Goal: Information Seeking & Learning: Compare options

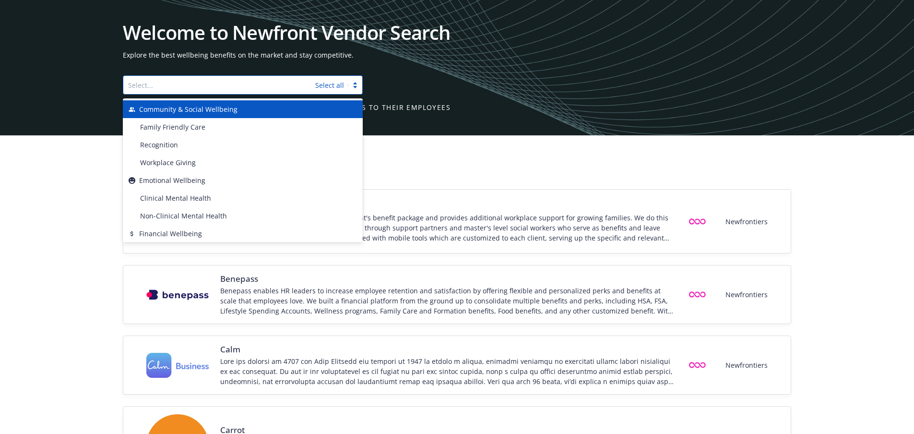
click at [206, 87] on div at bounding box center [219, 85] width 182 height 12
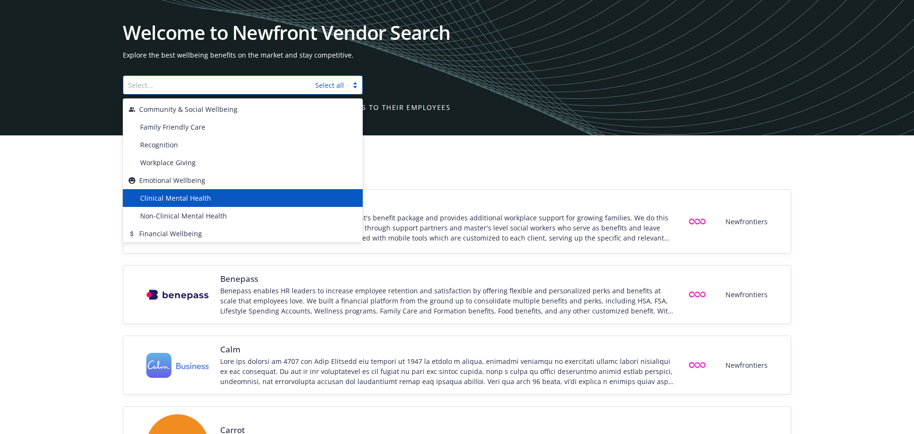
click at [216, 202] on div "Clinical Mental Health" at bounding box center [246, 198] width 221 height 10
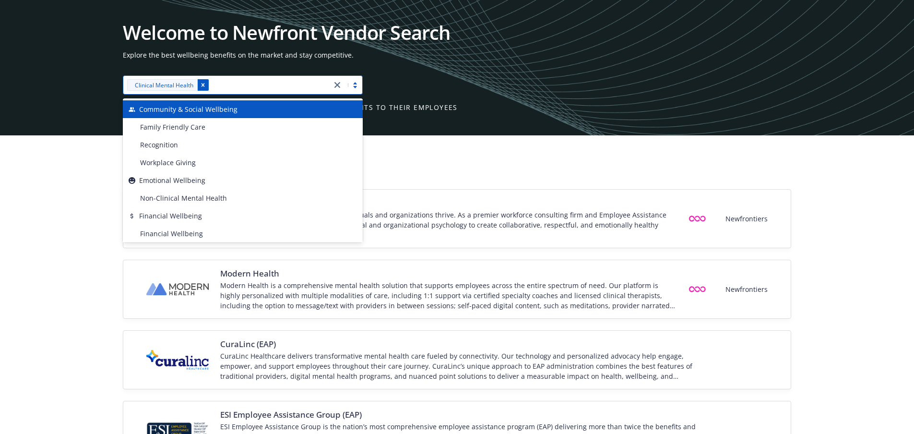
click at [201, 88] on div "Remove [object Object]" at bounding box center [203, 85] width 12 height 12
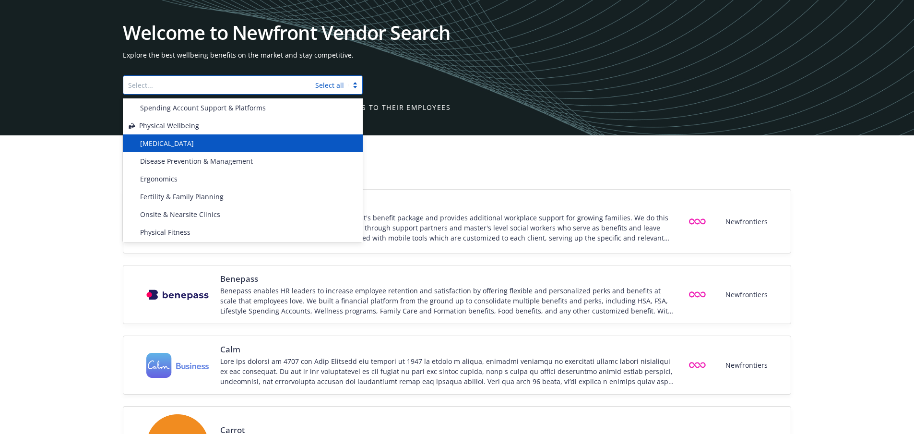
scroll to position [192, 0]
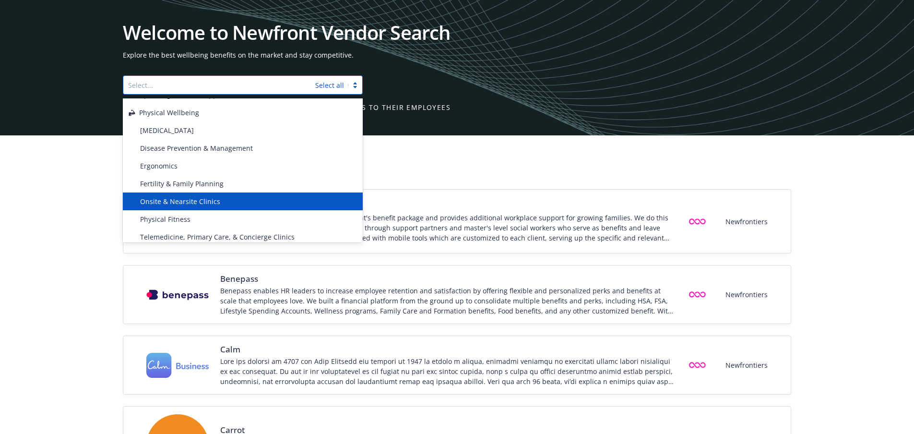
click at [211, 193] on div "Onsite & Nearsite Clinics" at bounding box center [243, 201] width 240 height 18
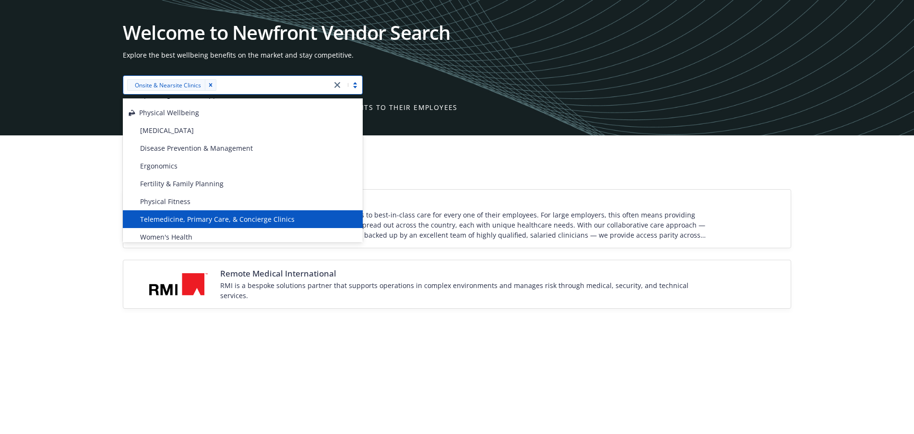
click at [78, 231] on div "Eden Health Eden Health helps employers provide access to best-in-class care fo…" at bounding box center [457, 260] width 914 height 143
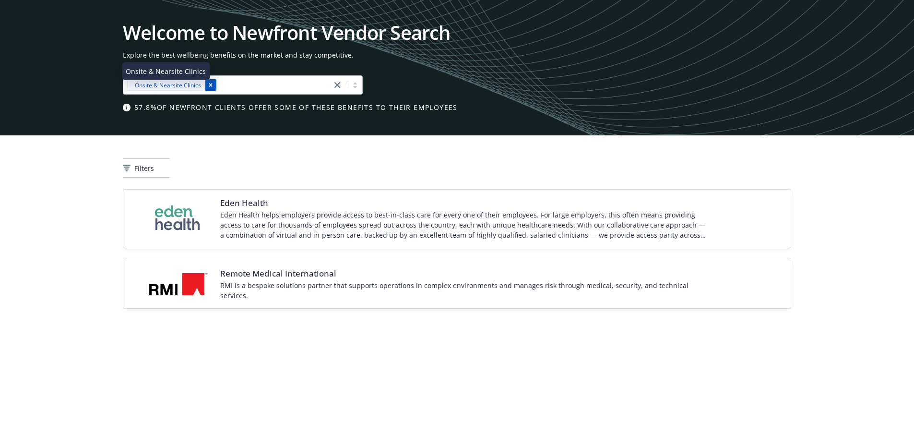
click at [214, 87] on icon "Remove [object Object]" at bounding box center [210, 85] width 7 height 7
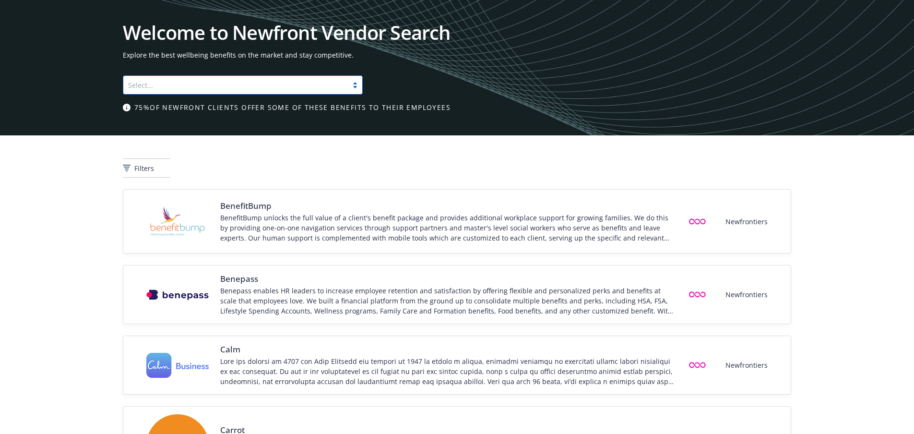
click at [228, 84] on div at bounding box center [235, 85] width 215 height 12
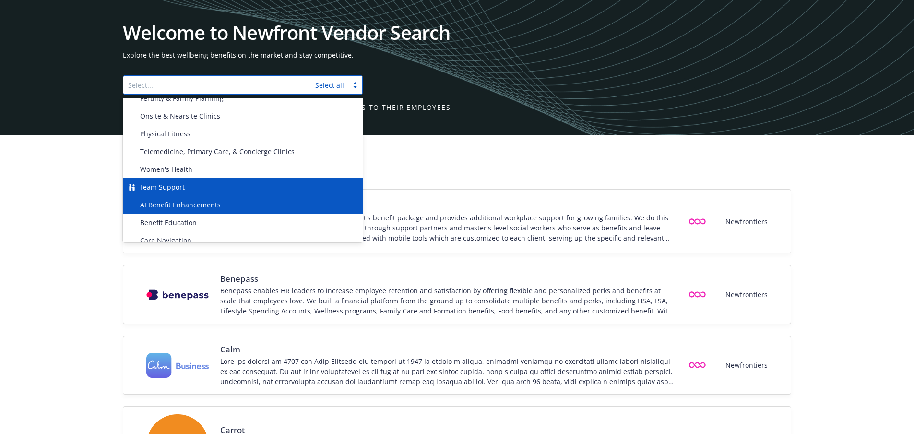
scroll to position [288, 0]
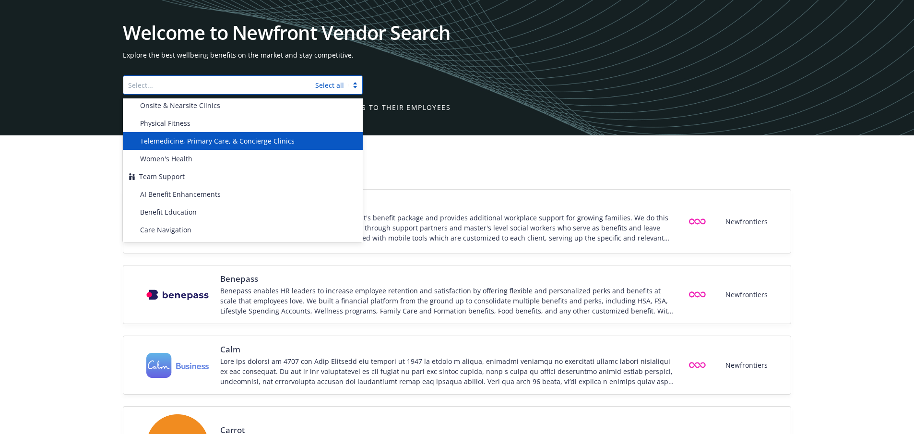
click at [226, 143] on span "Telemedicine, Primary Care, & Concierge Clinics" at bounding box center [217, 141] width 155 height 10
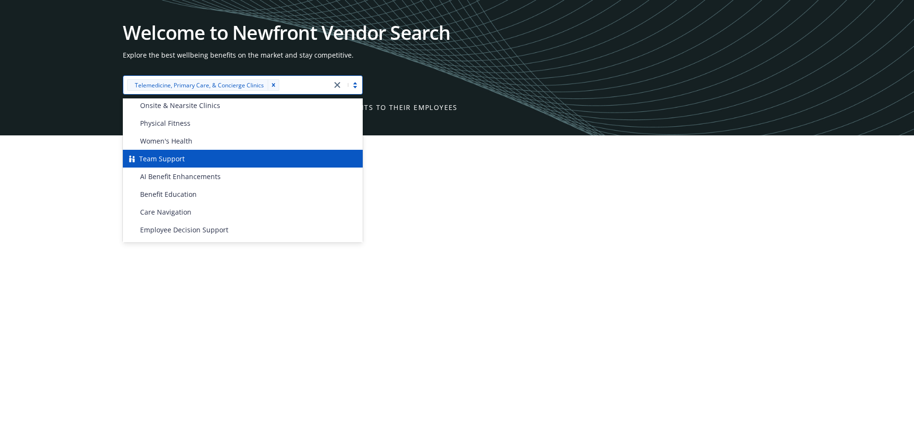
click at [78, 179] on div "Filters" at bounding box center [457, 162] width 914 height 54
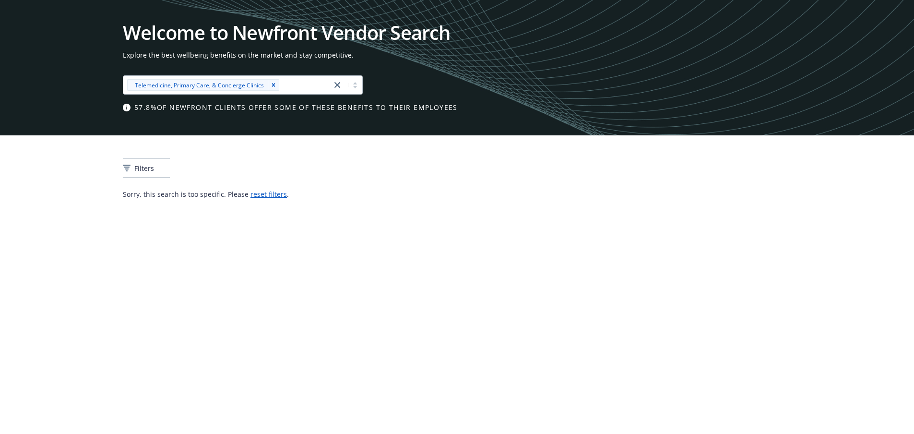
click at [80, 179] on div "Filters" at bounding box center [457, 162] width 914 height 54
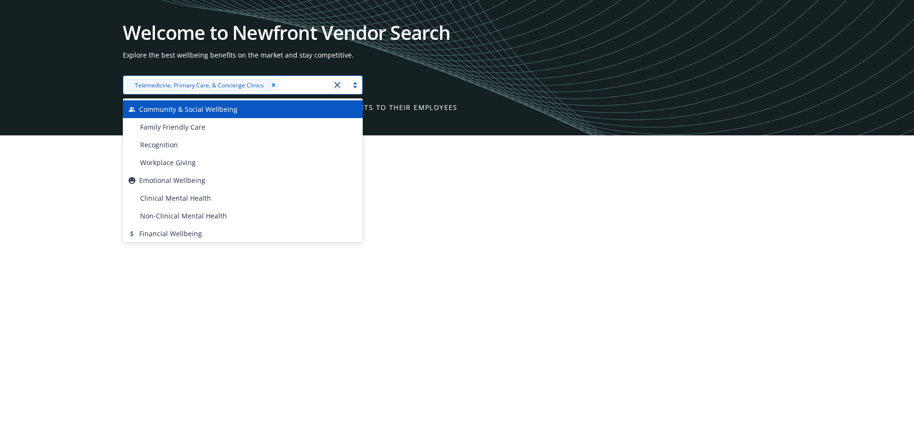
click at [340, 84] on link "close" at bounding box center [338, 85] width 12 height 12
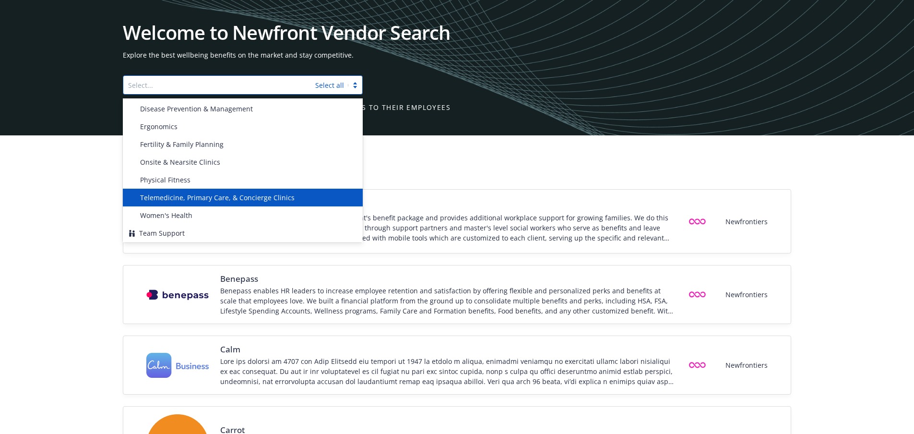
scroll to position [240, 0]
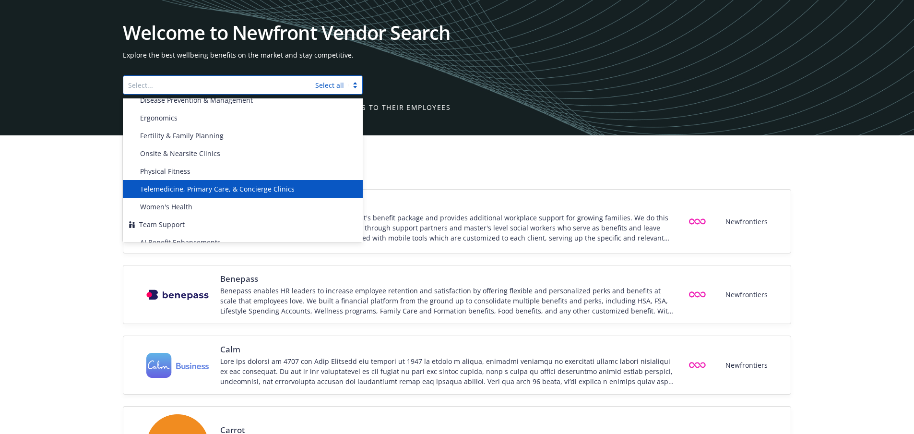
click at [222, 186] on span "Telemedicine, Primary Care, & Concierge Clinics" at bounding box center [217, 189] width 155 height 10
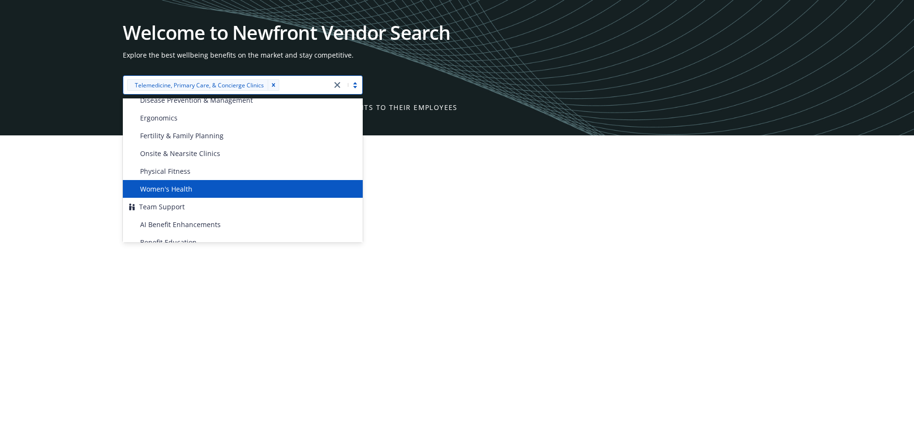
click at [52, 189] on div "Filters" at bounding box center [457, 162] width 914 height 54
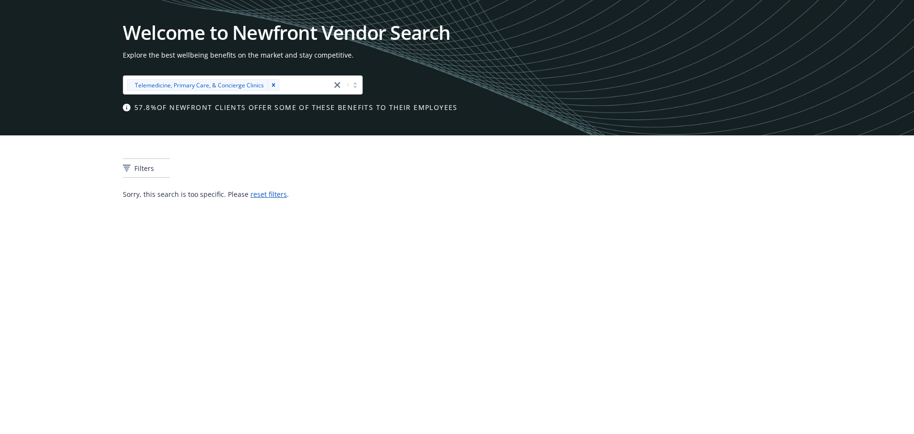
click at [53, 189] on div "Sorry, this search is too specific. Please reset filters ." at bounding box center [457, 205] width 914 height 33
click at [54, 189] on div "Sorry, this search is too specific. Please reset filters ." at bounding box center [457, 205] width 914 height 33
click at [53, 191] on div "Sorry, this search is too specific. Please reset filters ." at bounding box center [457, 205] width 914 height 33
click at [51, 192] on div "Sorry, this search is too specific. Please reset filters ." at bounding box center [457, 205] width 914 height 33
click at [48, 197] on div "Sorry, this search is too specific. Please reset filters ." at bounding box center [457, 205] width 914 height 33
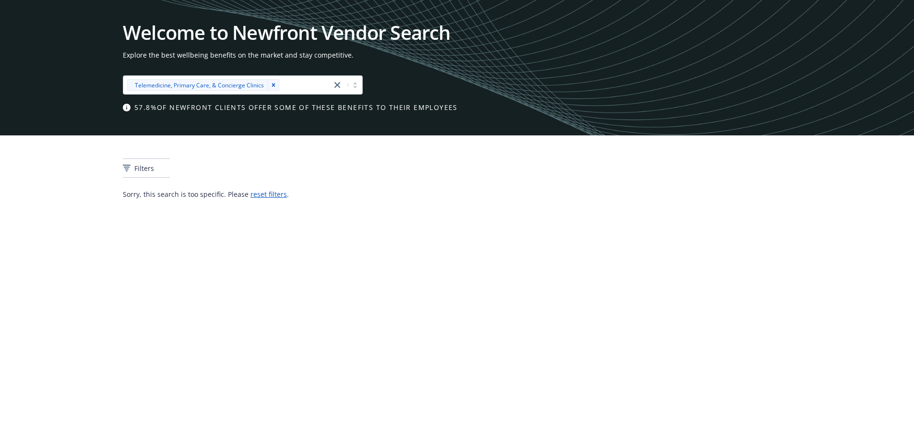
click at [80, 222] on html "Welcome to Newfront Vendor Search Explore the best wellbeing benefits on the ma…" at bounding box center [457, 111] width 914 height 222
click at [88, 222] on html "Welcome to Newfront Vendor Search Explore the best wellbeing benefits on the ma…" at bounding box center [457, 111] width 914 height 222
